Goal: Task Accomplishment & Management: Manage account settings

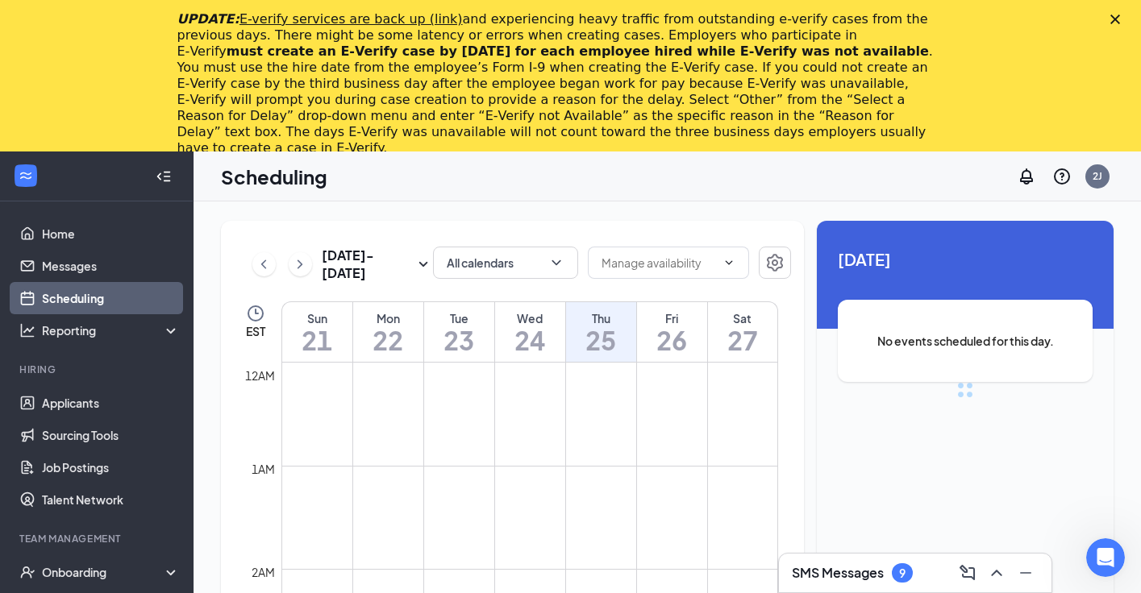
scroll to position [792, 0]
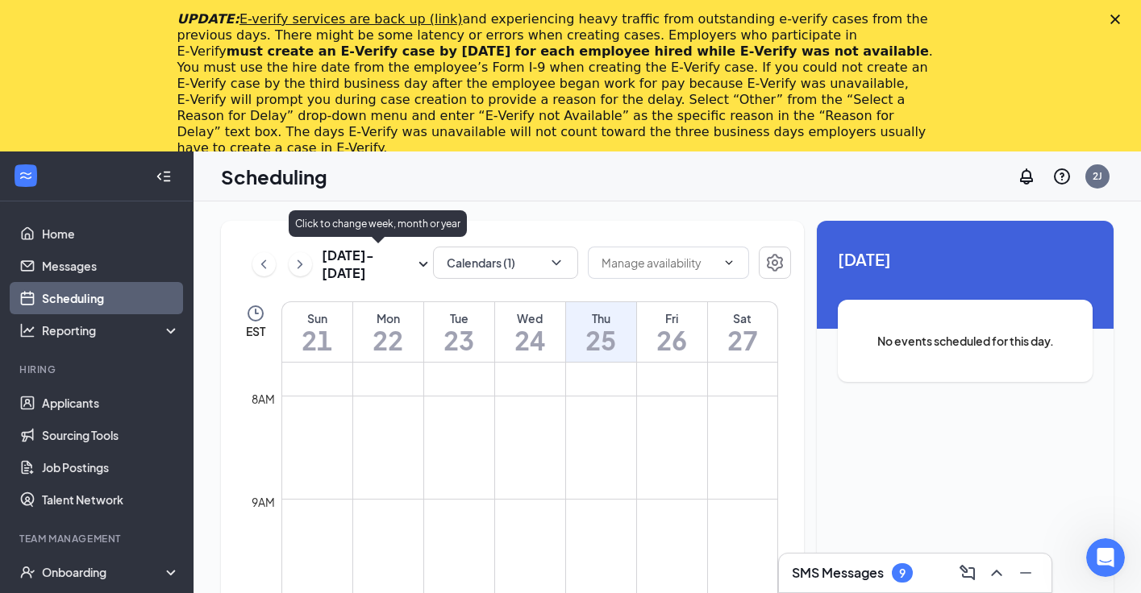
click at [413, 267] on h3 "[DATE] - [DATE]" at bounding box center [368, 264] width 92 height 35
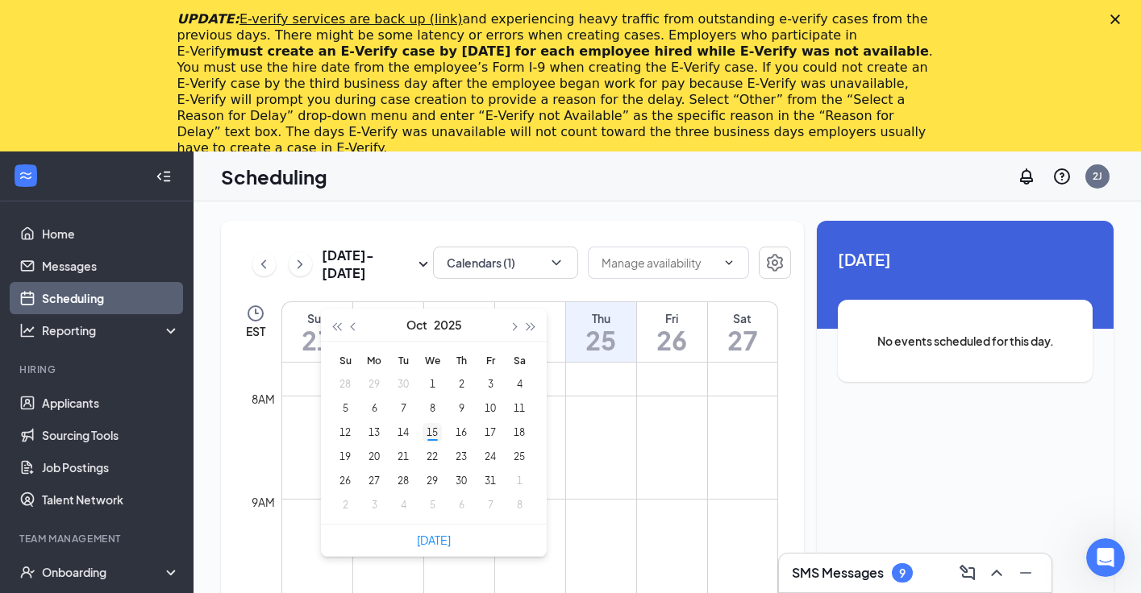
type input "[DATE]"
click at [425, 433] on div "15" at bounding box center [431, 432] width 19 height 19
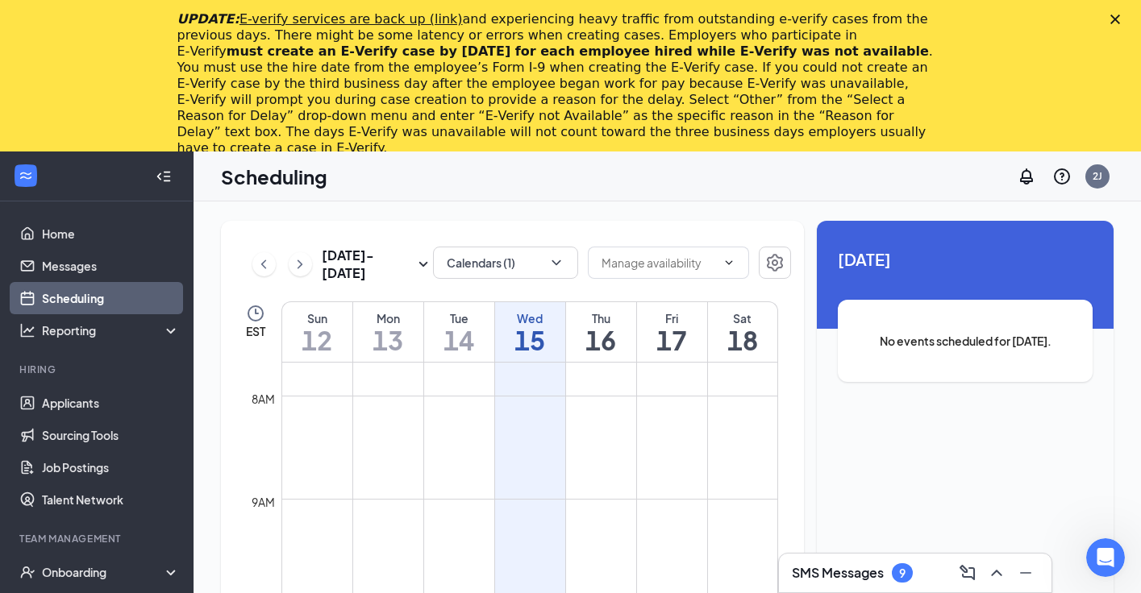
click at [913, 466] on div "Unavailable in basic plan [DATE] No events scheduled for [DATE]." at bounding box center [965, 473] width 297 height 505
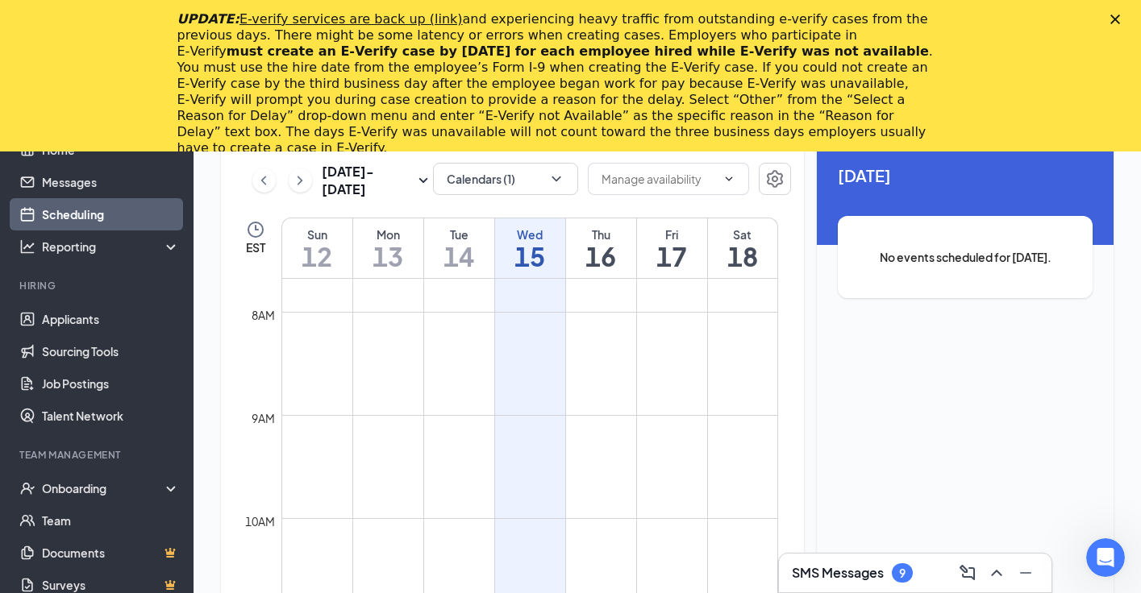
scroll to position [152, 0]
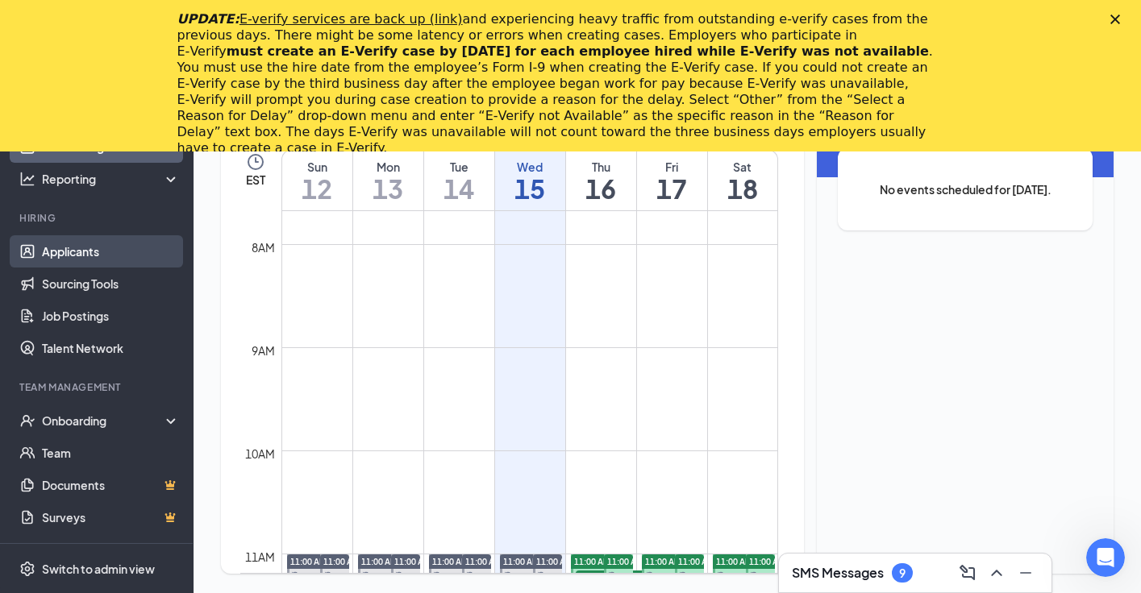
click at [101, 257] on link "Applicants" at bounding box center [111, 251] width 138 height 32
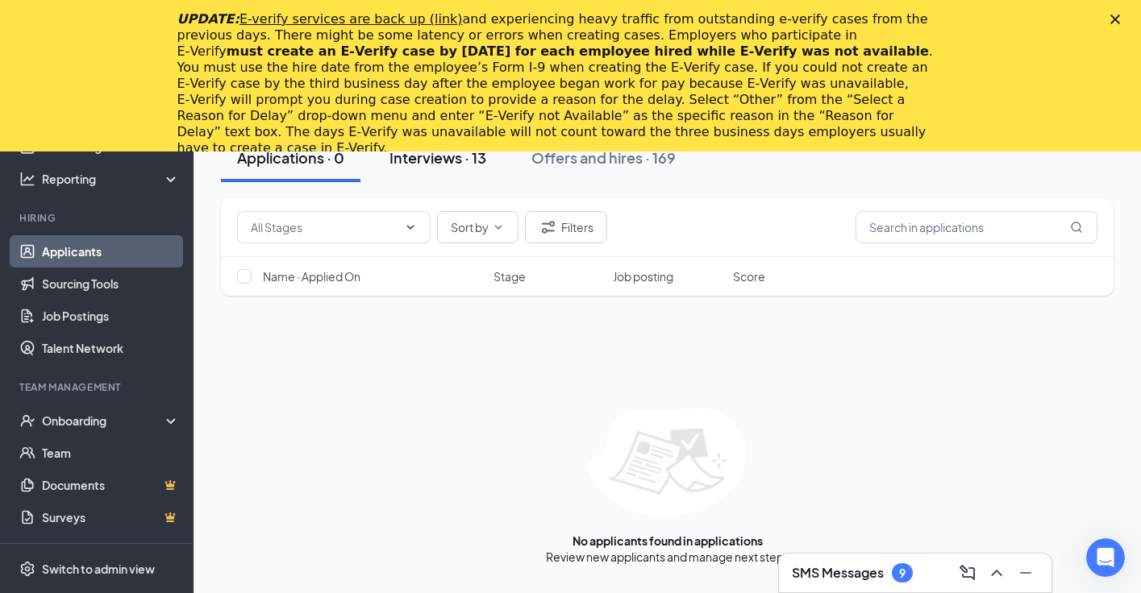
click at [409, 163] on div "Interviews · 13" at bounding box center [437, 158] width 97 height 20
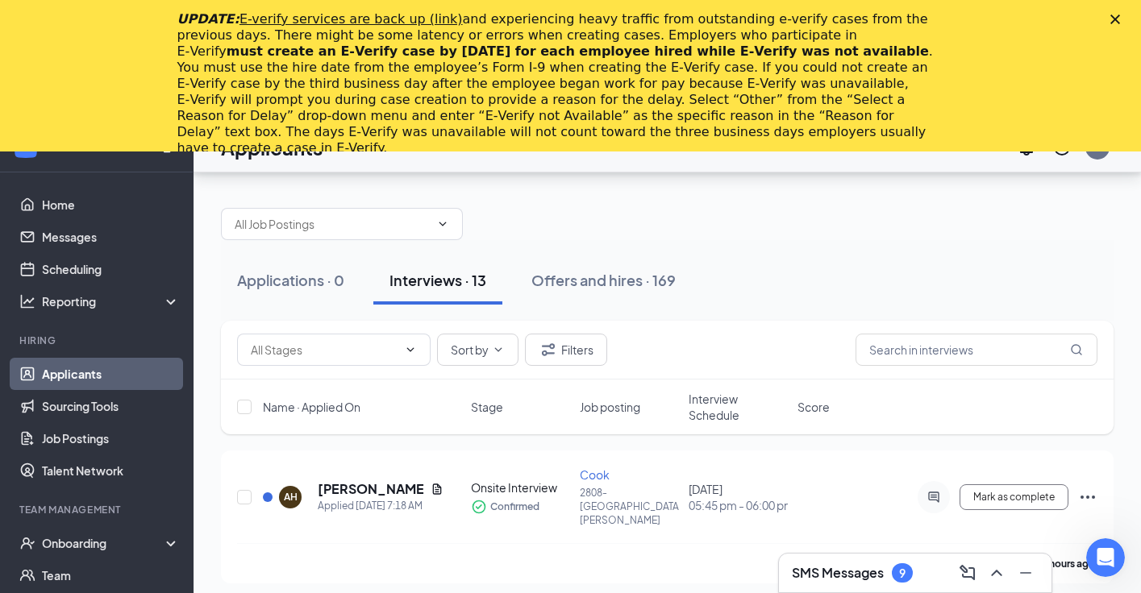
scroll to position [6, 0]
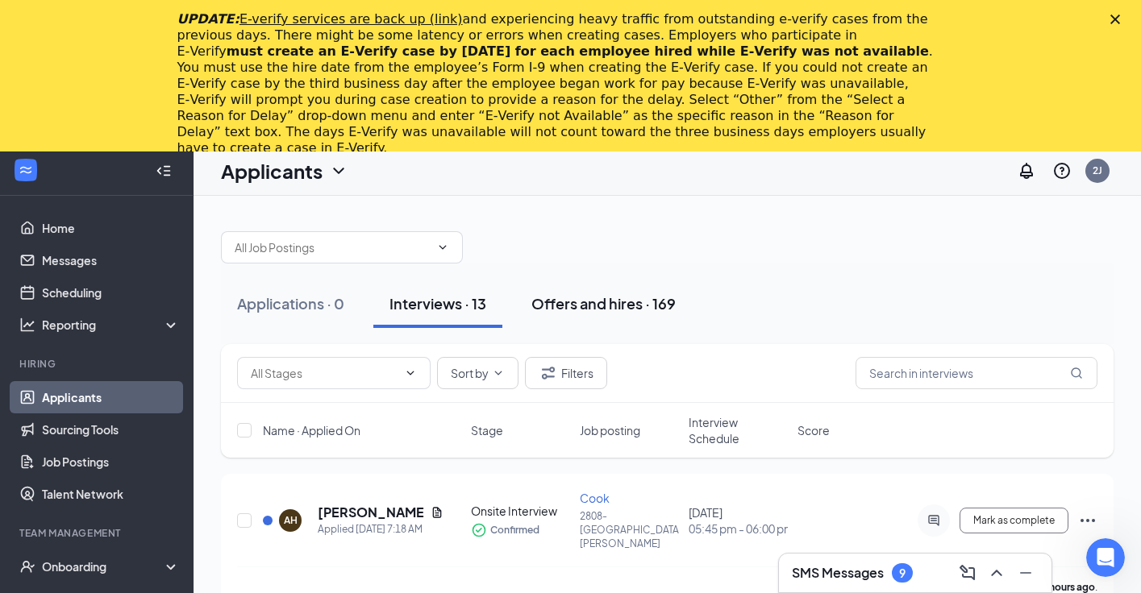
click at [552, 309] on div "Offers and hires · 169" at bounding box center [603, 303] width 144 height 20
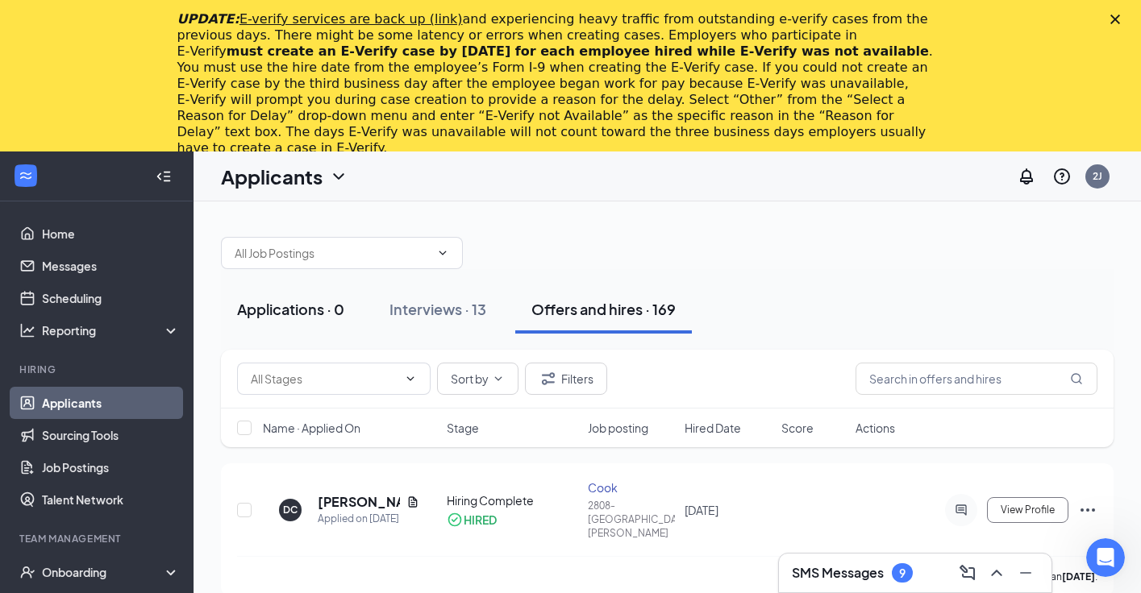
click at [335, 321] on button "Applications · 0" at bounding box center [290, 309] width 139 height 48
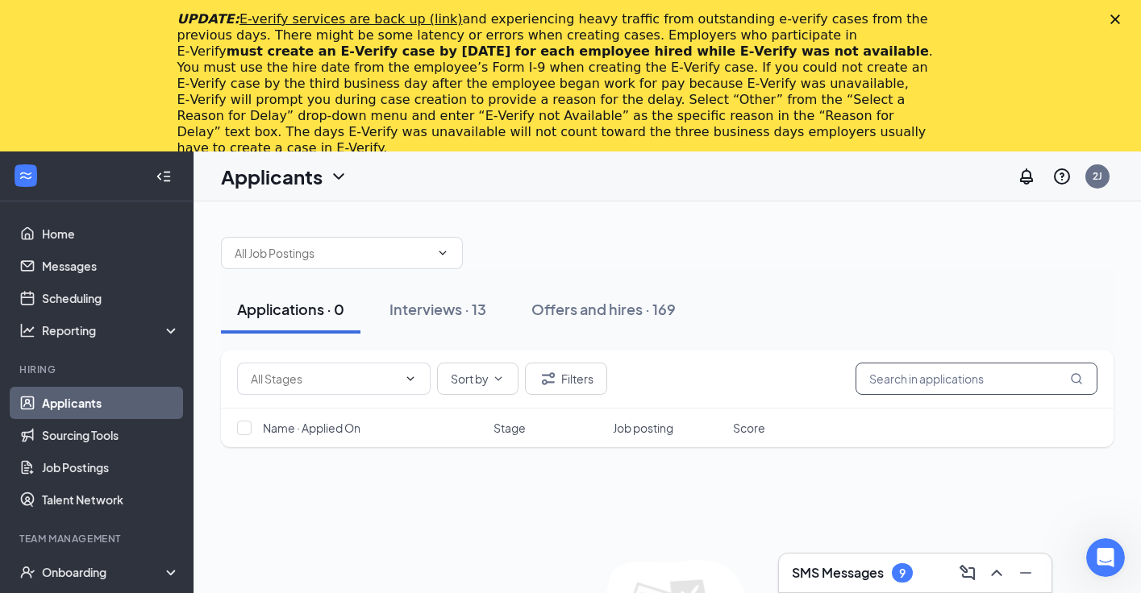
click at [948, 391] on input "text" at bounding box center [976, 379] width 242 height 32
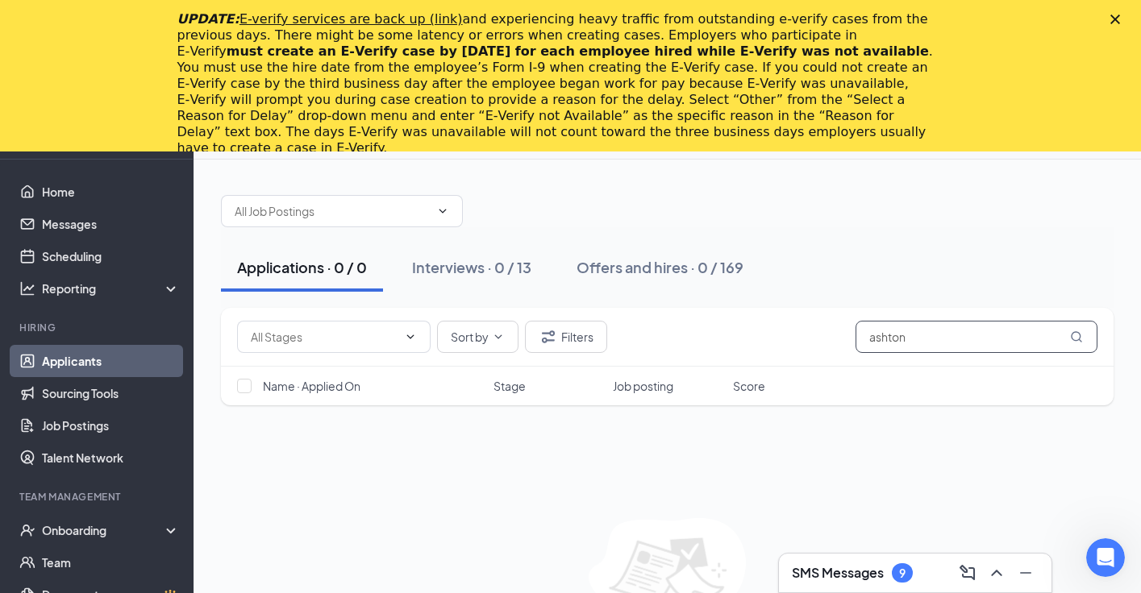
scroll to position [81, 0]
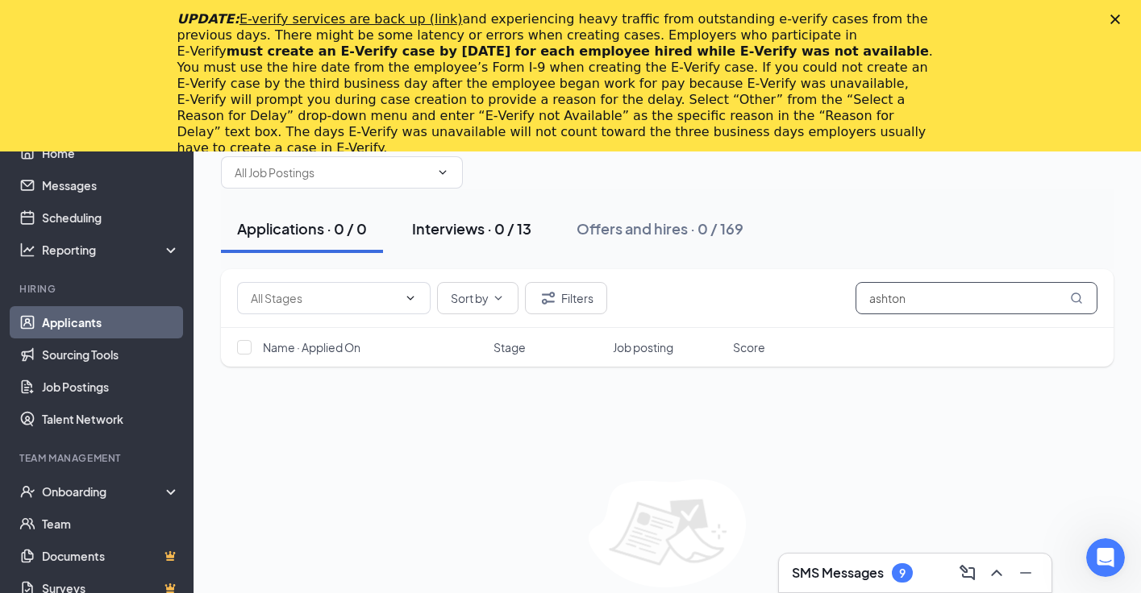
type input "ashton"
click at [475, 236] on div "Interviews · 0 / 13" at bounding box center [471, 228] width 119 height 20
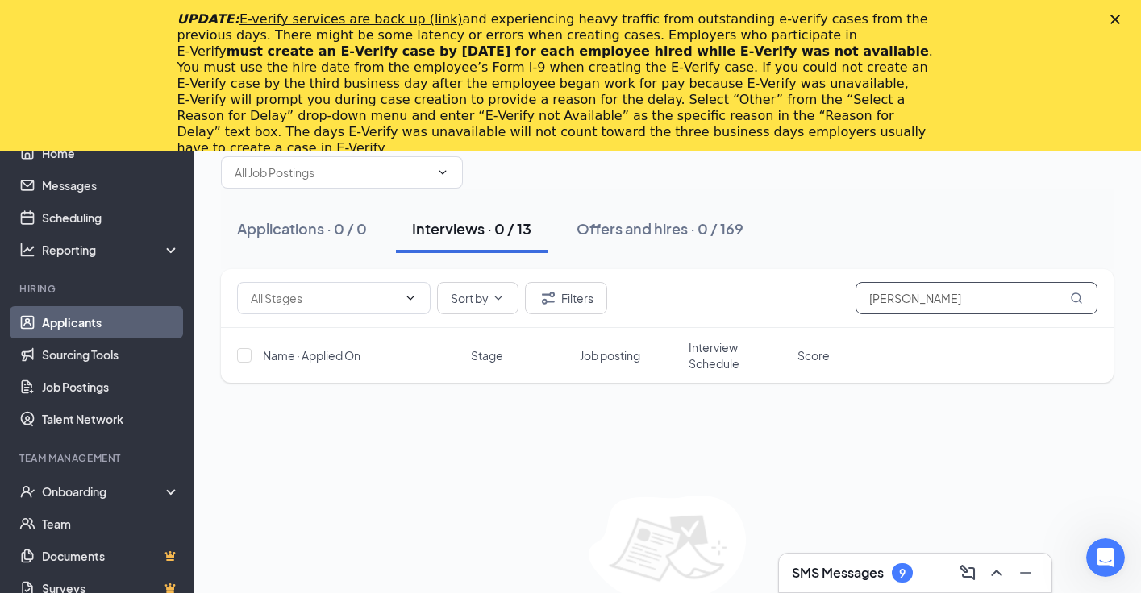
type input "[PERSON_NAME]"
click at [102, 210] on link "Scheduling" at bounding box center [111, 218] width 138 height 32
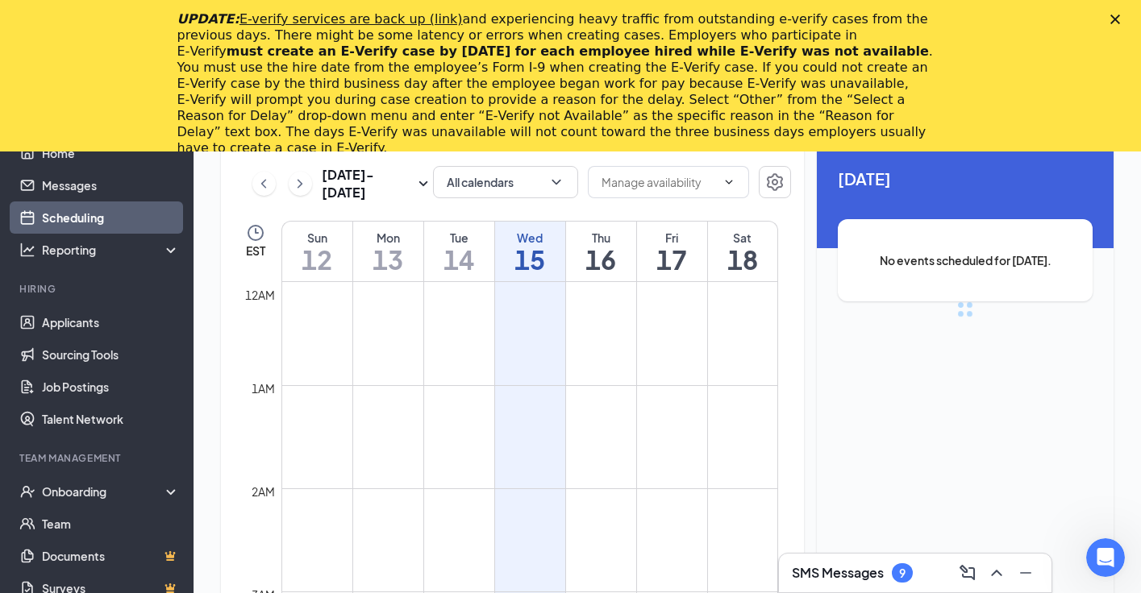
scroll to position [792, 0]
click at [838, 571] on h3 "SMS Messages" at bounding box center [838, 573] width 92 height 18
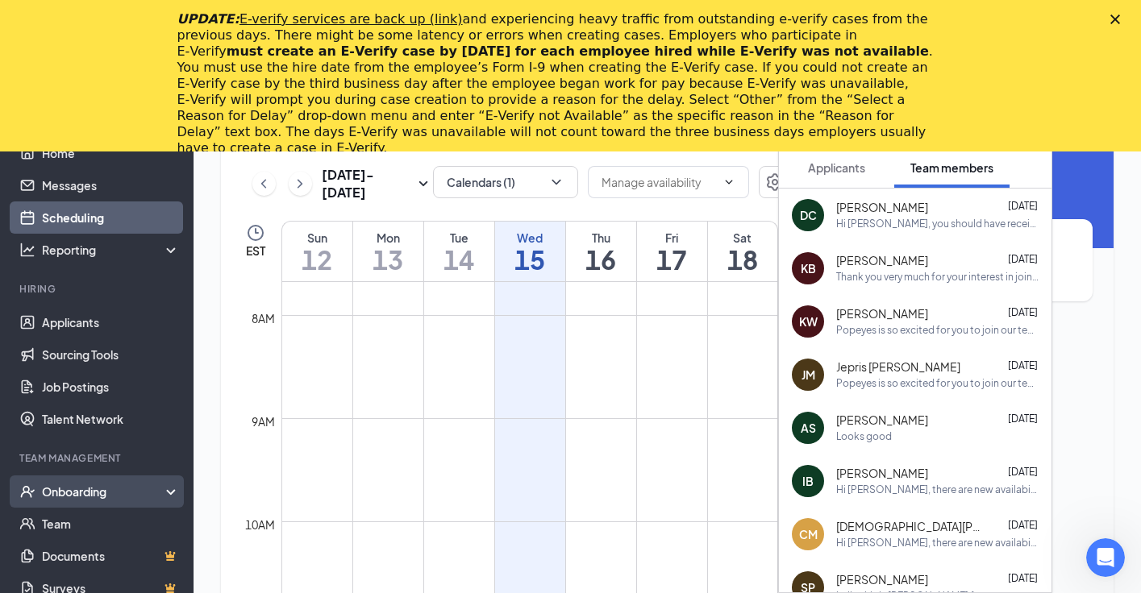
click at [131, 489] on div "Onboarding" at bounding box center [104, 492] width 124 height 16
click at [131, 517] on link "Overview" at bounding box center [111, 524] width 138 height 32
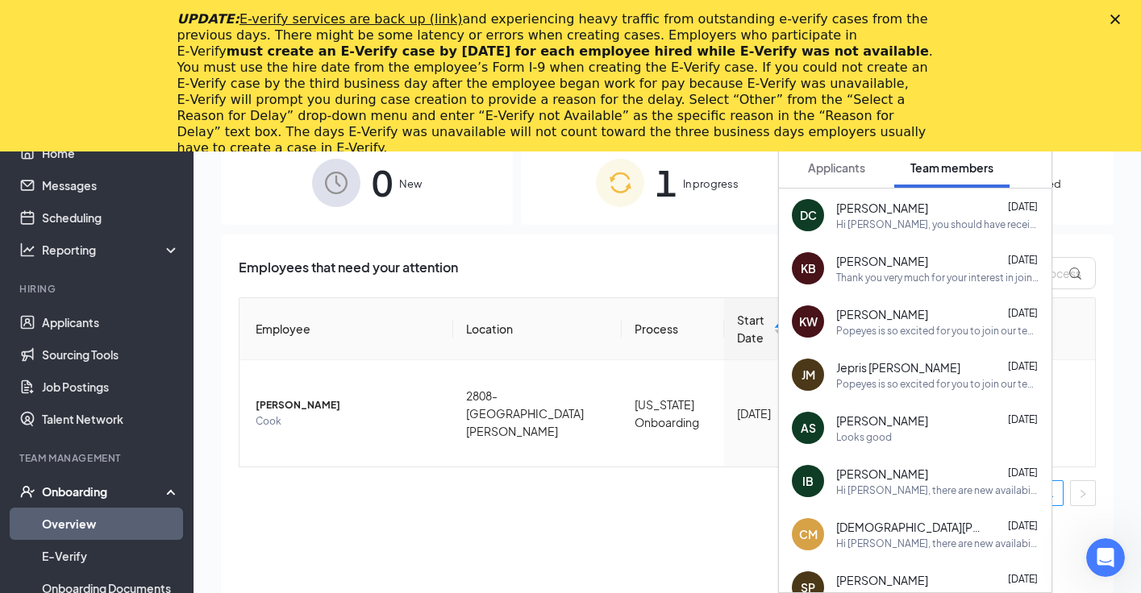
click at [1126, 15] on div "Close" at bounding box center [1118, 20] width 16 height 10
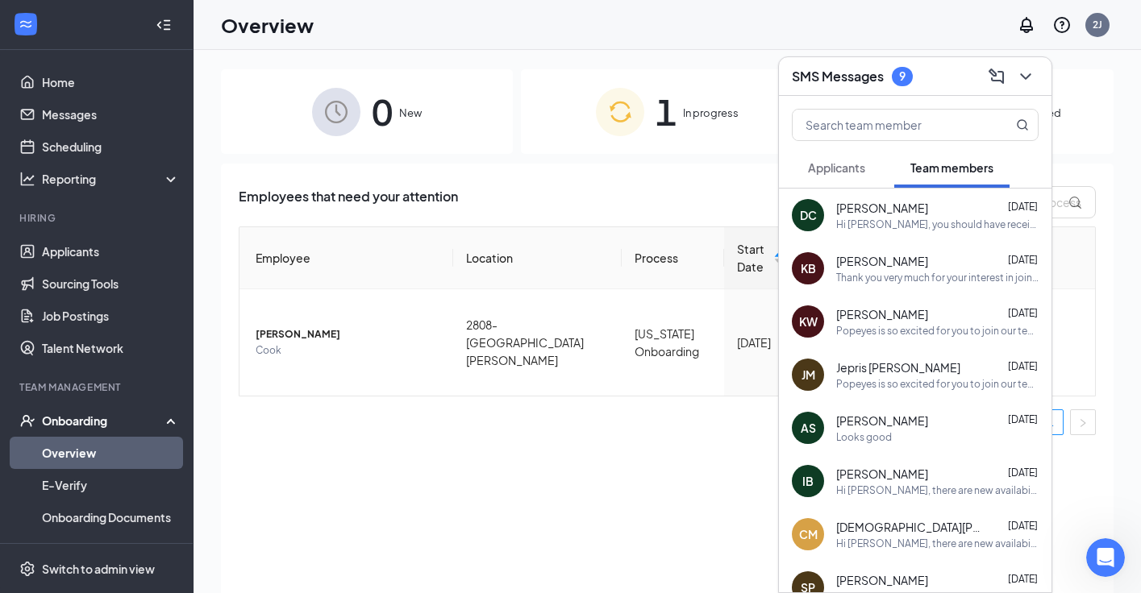
scroll to position [73, 0]
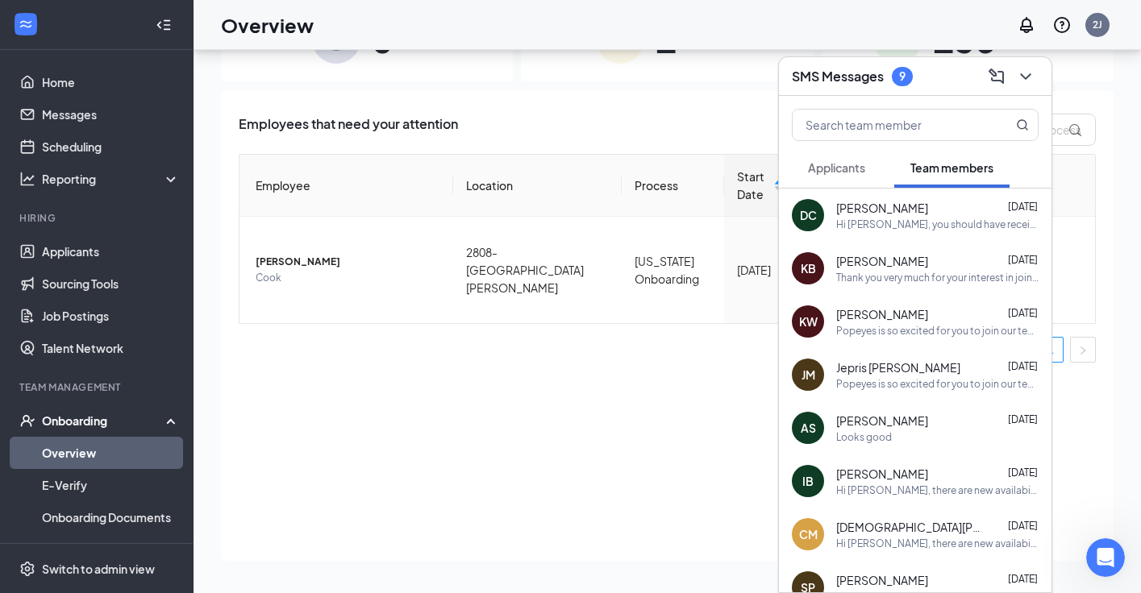
click at [537, 345] on ul "1" at bounding box center [667, 350] width 857 height 26
click at [1023, 81] on icon "ChevronDown" at bounding box center [1025, 76] width 19 height 19
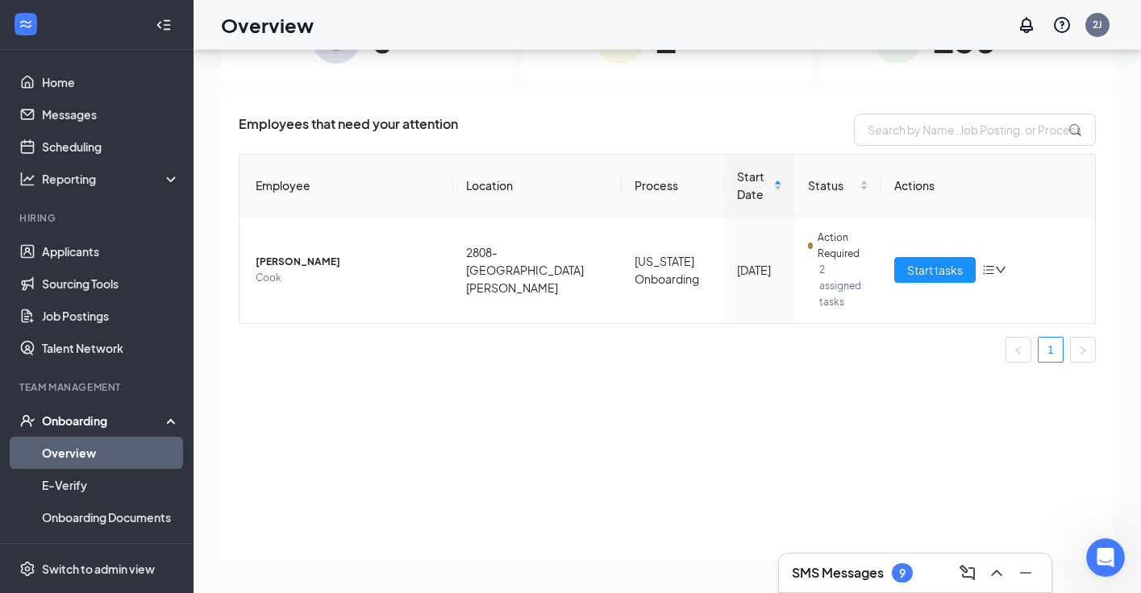
scroll to position [0, 0]
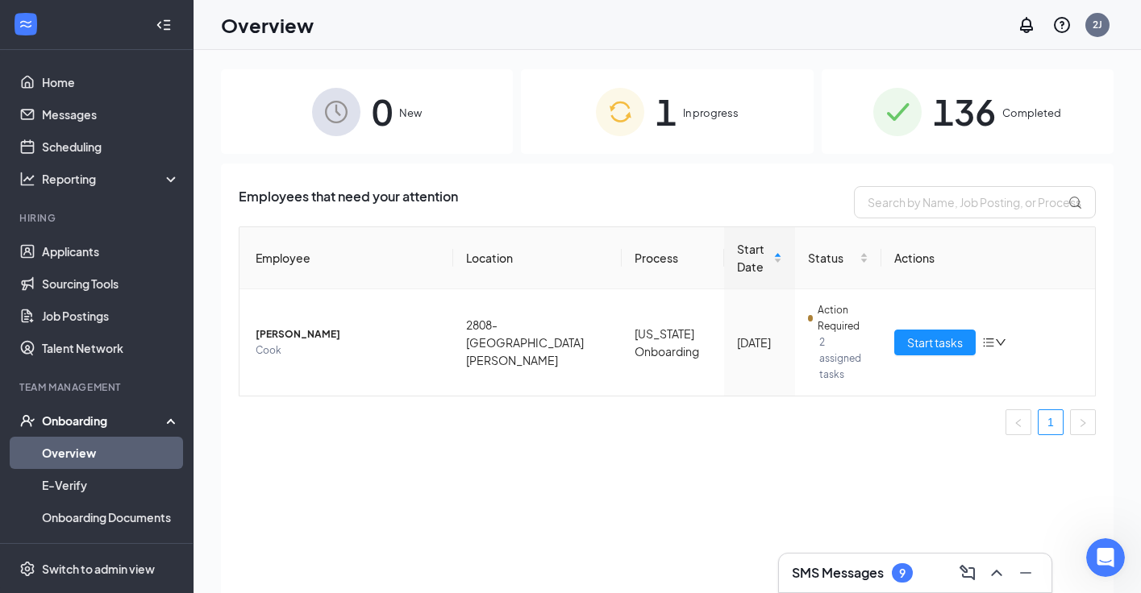
click at [391, 129] on span "0" at bounding box center [382, 112] width 21 height 56
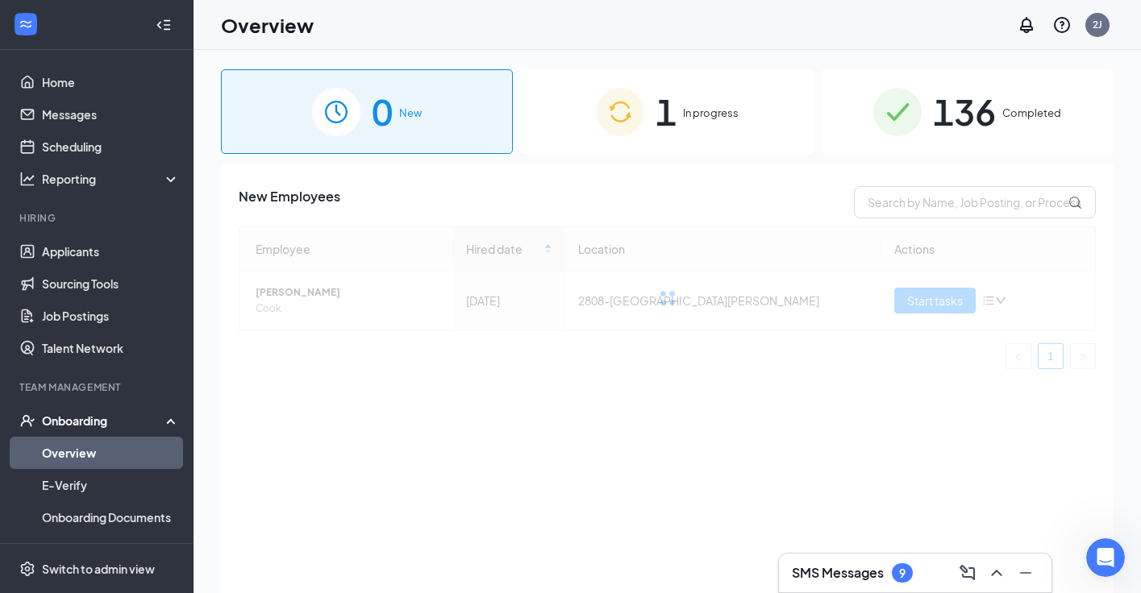
click at [652, 103] on div "1 In progress" at bounding box center [667, 111] width 292 height 85
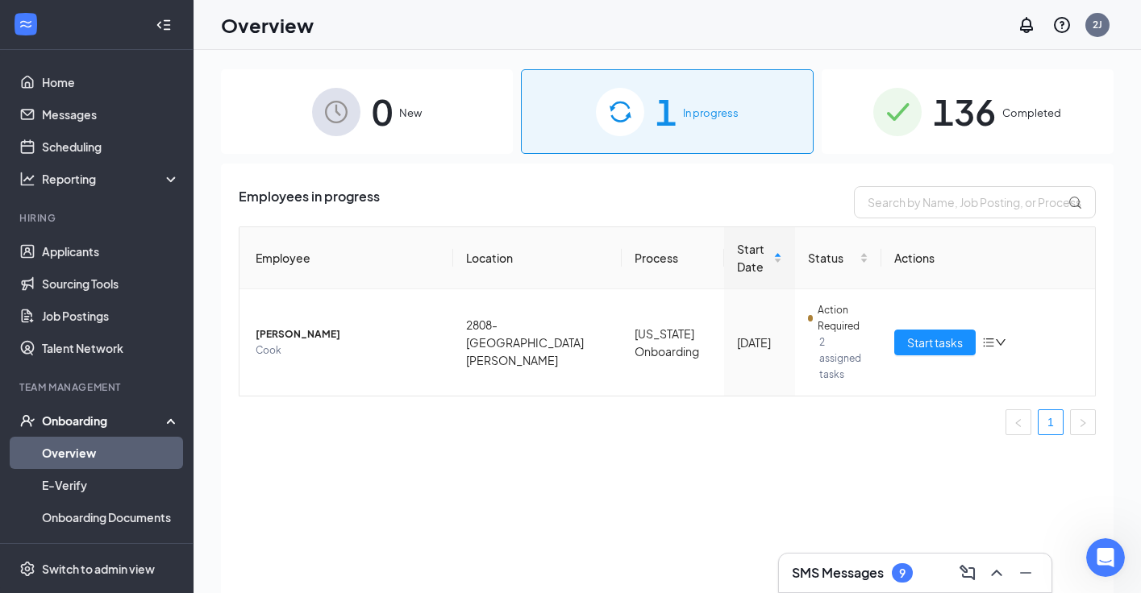
click at [1017, 119] on span "Completed" at bounding box center [1031, 113] width 59 height 16
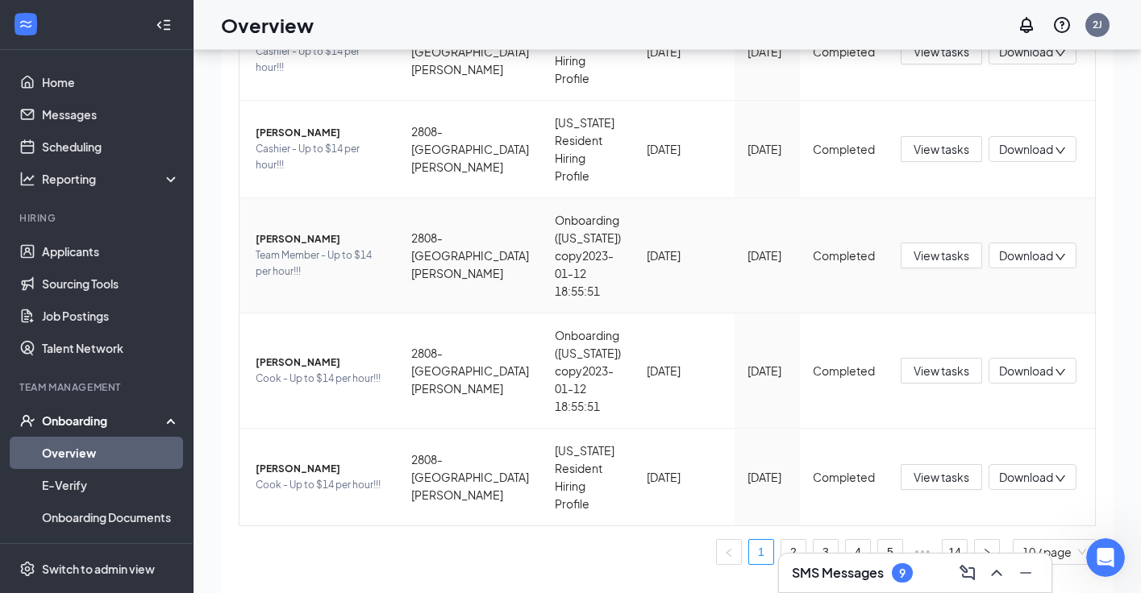
scroll to position [73, 0]
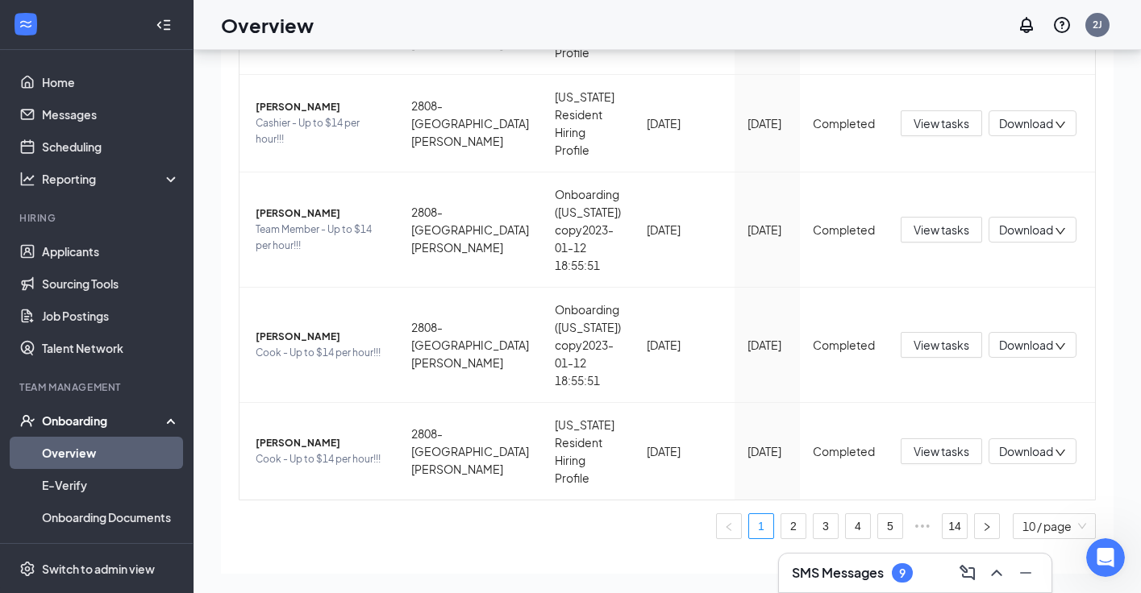
click at [71, 401] on li "Team Management Onboarding Overview E-Verify Onboarding Documents Activity log …" at bounding box center [96, 521] width 193 height 282
click at [81, 449] on link "Overview" at bounding box center [111, 453] width 138 height 32
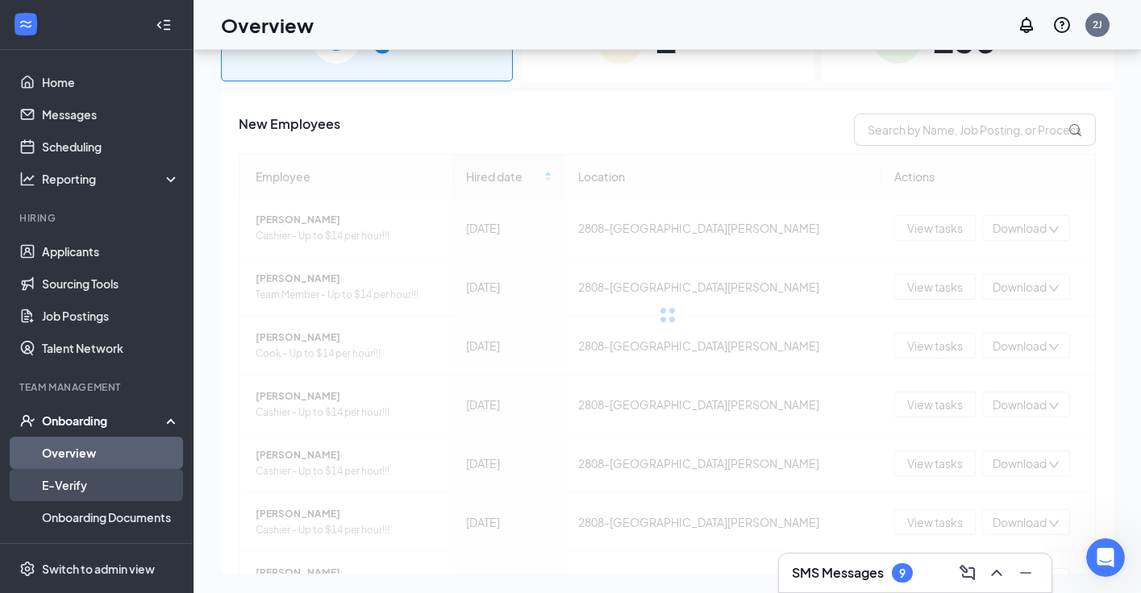
click at [87, 498] on link "E-Verify" at bounding box center [111, 485] width 138 height 32
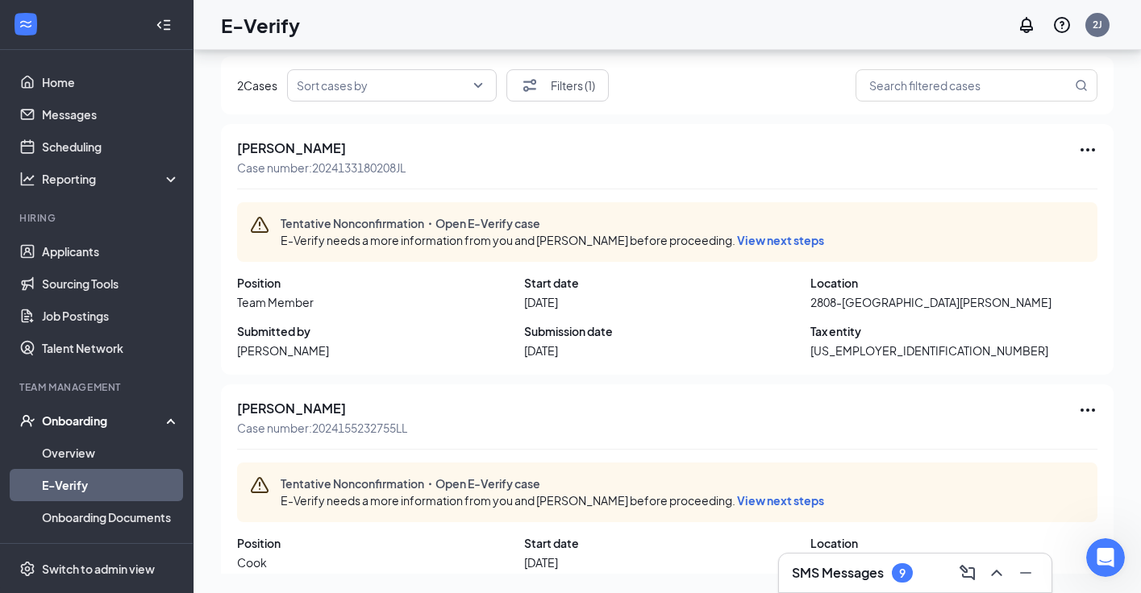
click at [460, 90] on input "search" at bounding box center [386, 85] width 179 height 31
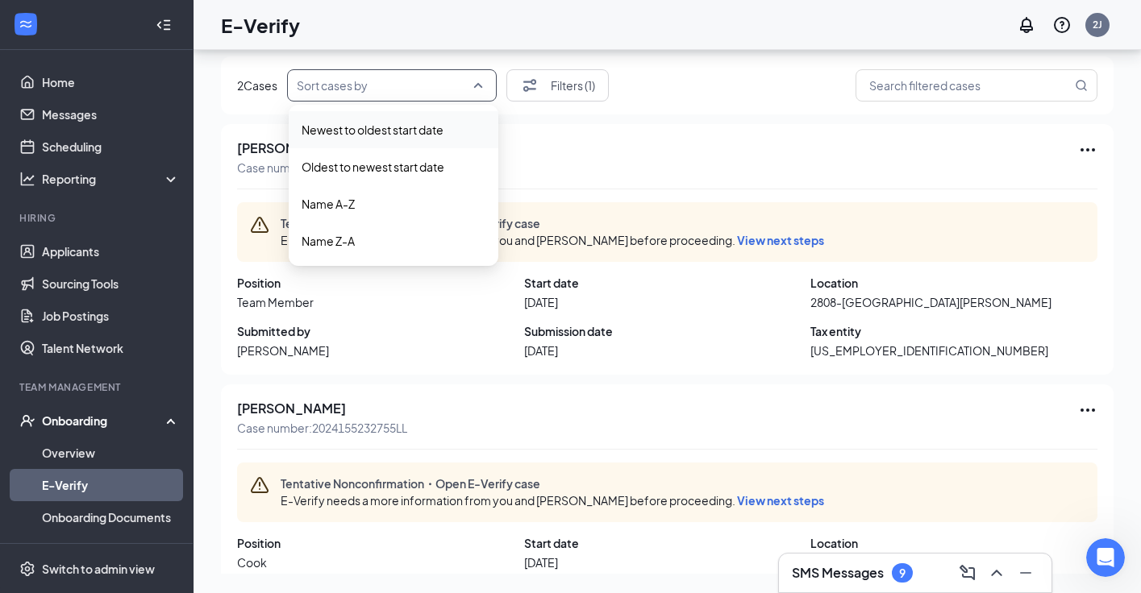
click at [426, 131] on span "Newest to oldest start date" at bounding box center [372, 130] width 142 height 18
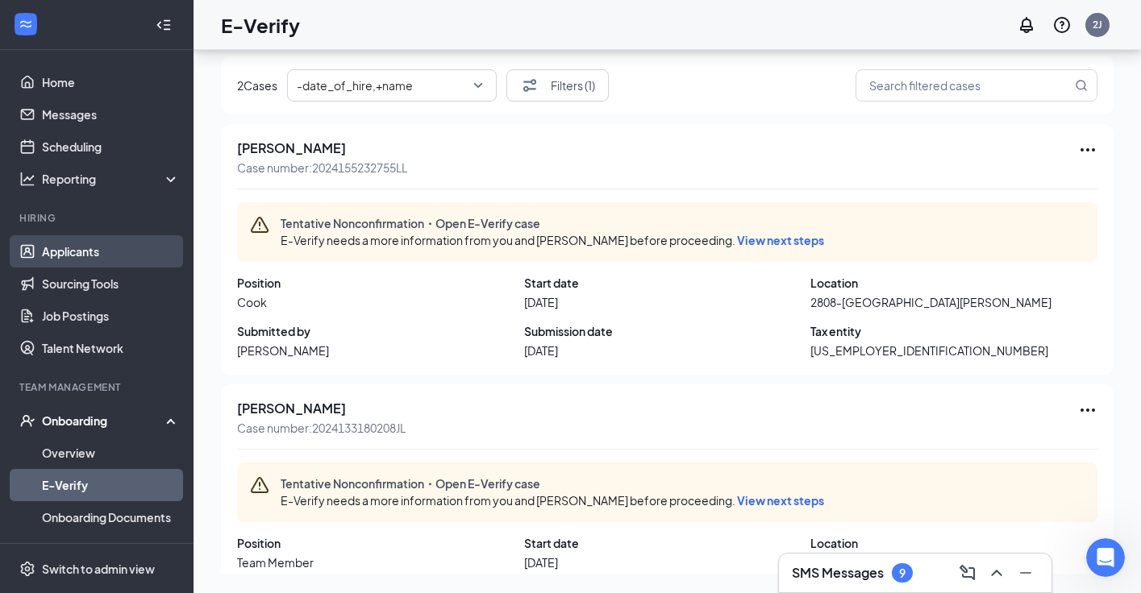
click at [84, 259] on link "Applicants" at bounding box center [111, 251] width 138 height 32
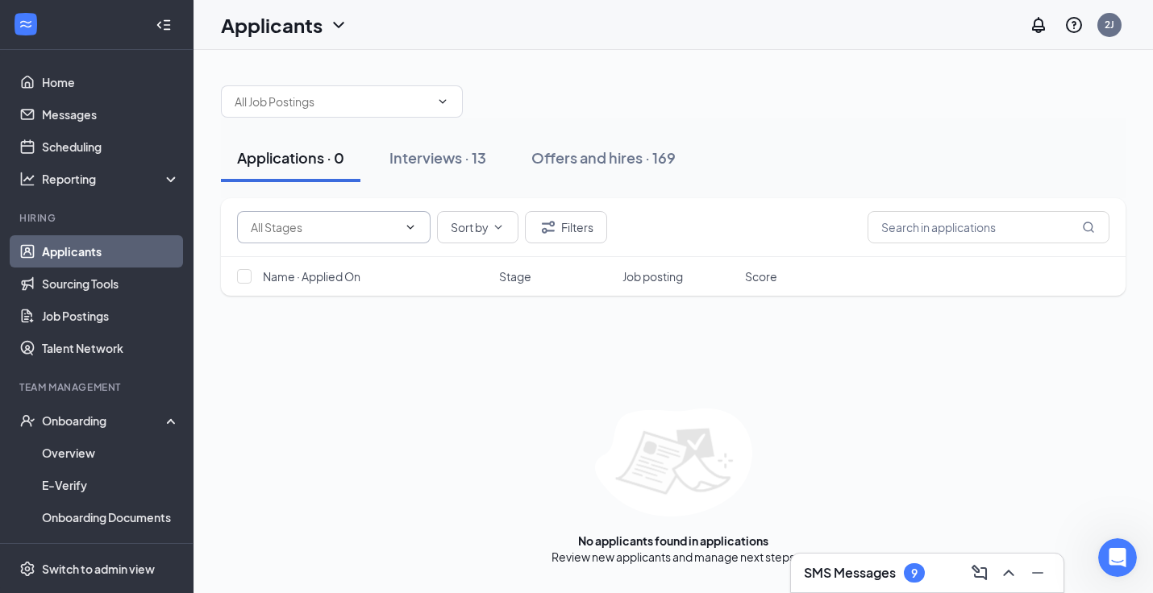
click at [348, 232] on input "text" at bounding box center [324, 227] width 147 height 18
click at [363, 265] on div "Application (186)" at bounding box center [348, 258] width 168 height 18
type input "Application (186)"
click at [459, 178] on button "Interviews · 0 / 13" at bounding box center [472, 158] width 152 height 48
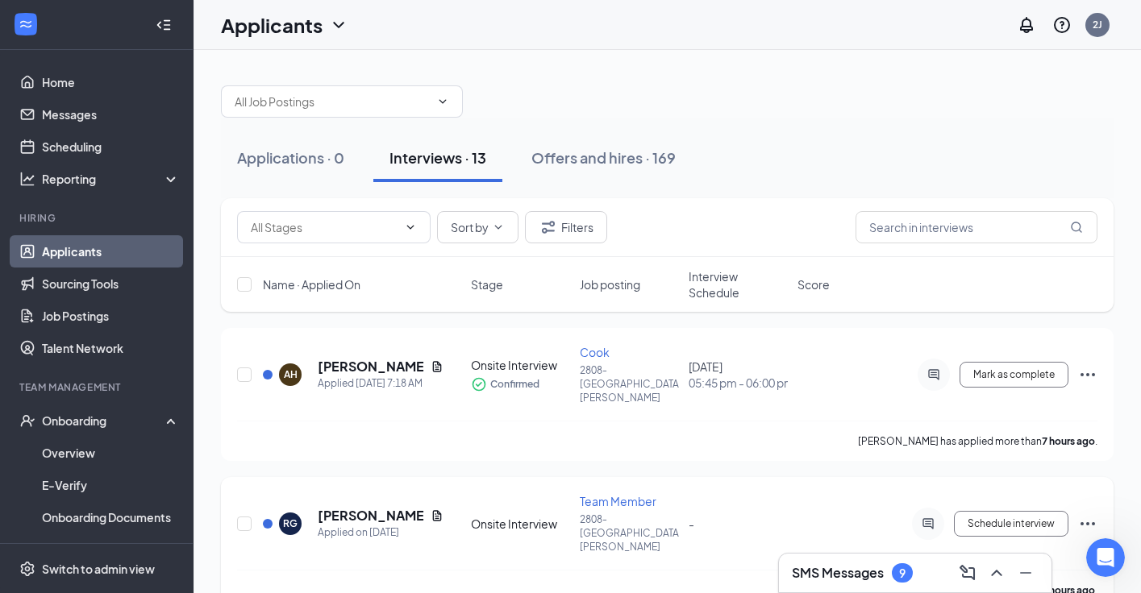
drag, startPoint x: 450, startPoint y: 425, endPoint x: 377, endPoint y: 493, distance: 99.2
drag, startPoint x: 377, startPoint y: 493, endPoint x: 235, endPoint y: 438, distance: 152.8
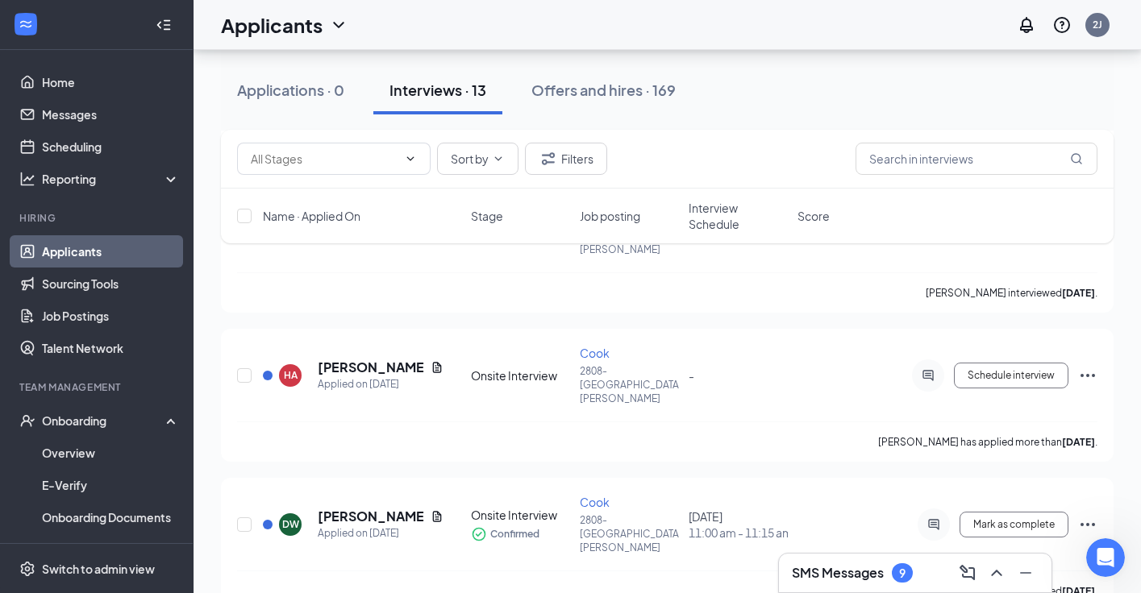
scroll to position [1305, 0]
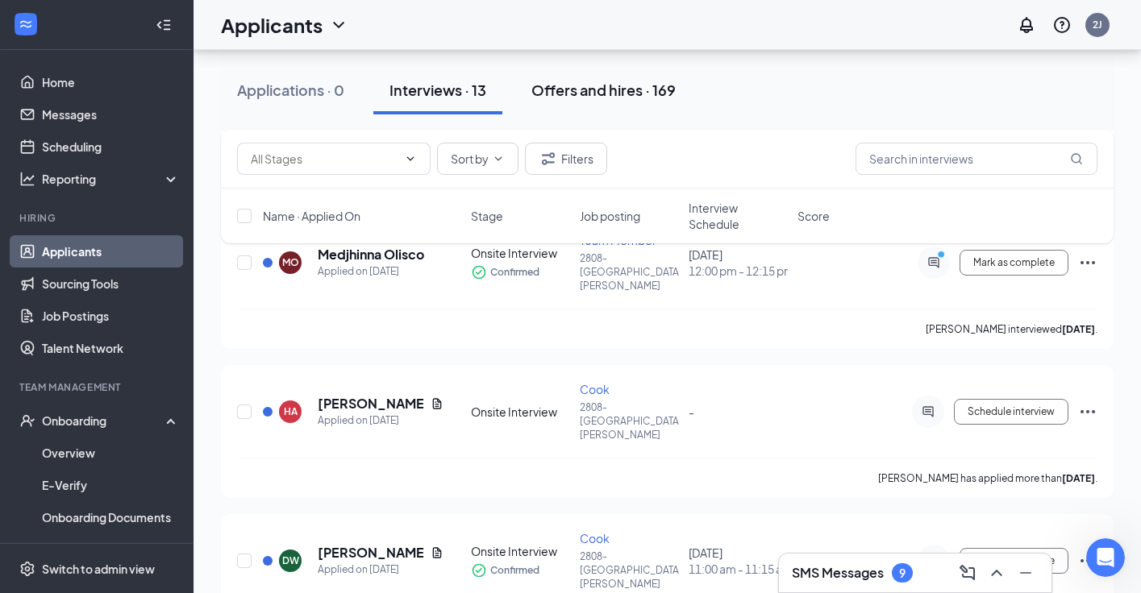
drag, startPoint x: 576, startPoint y: 101, endPoint x: 576, endPoint y: 113, distance: 12.1
click at [576, 104] on button "Offers and hires · 169" at bounding box center [603, 90] width 177 height 48
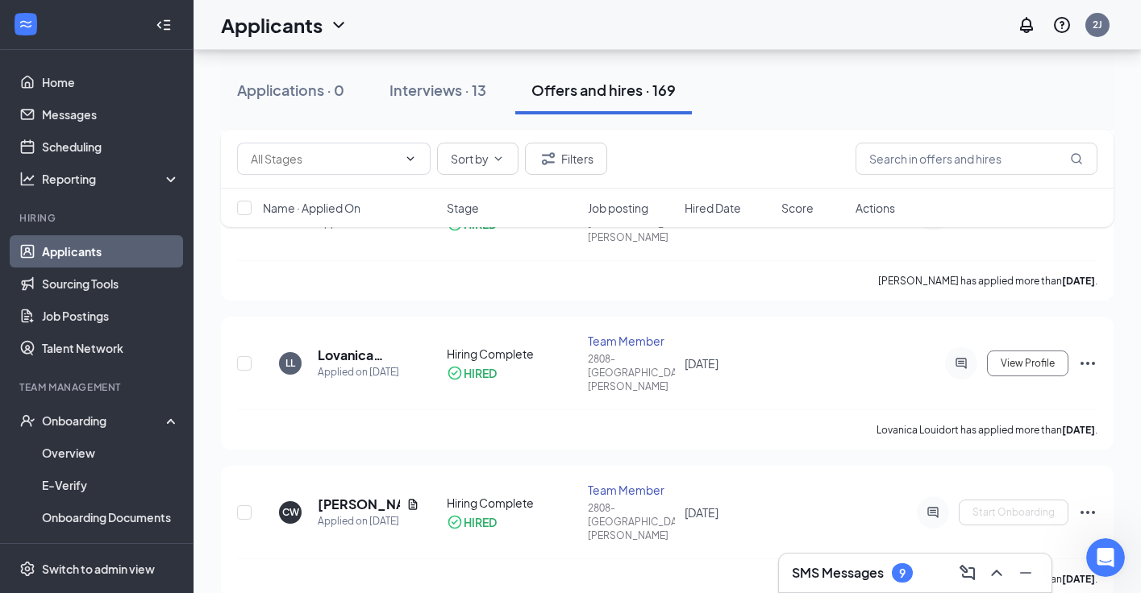
scroll to position [6852, 0]
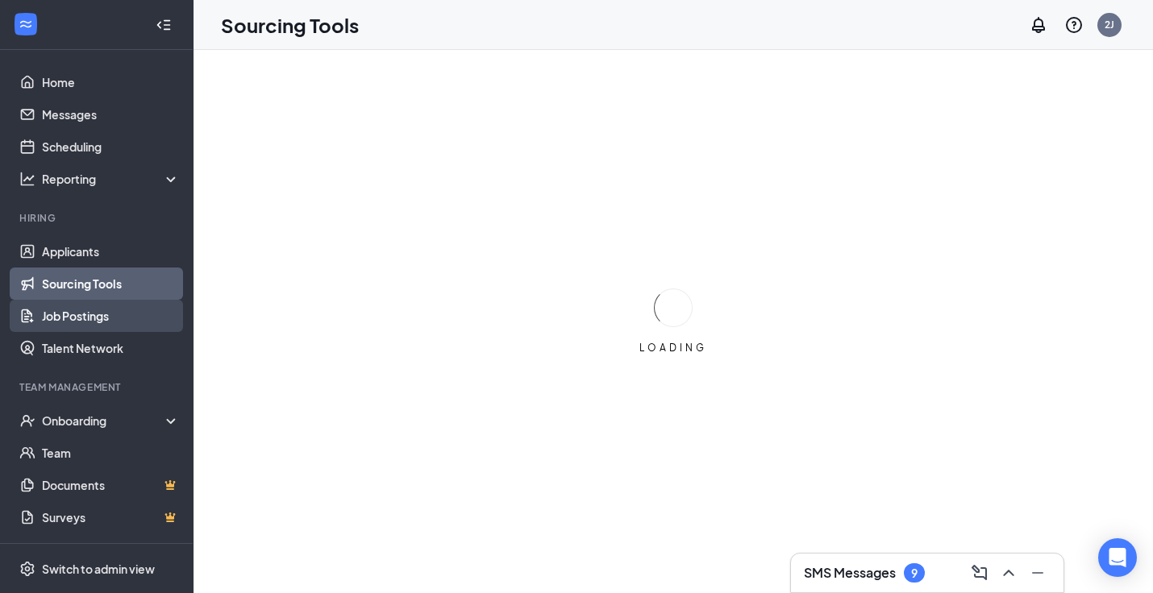
click at [94, 322] on link "Job Postings" at bounding box center [111, 316] width 138 height 32
